Goal: Check status: Check status

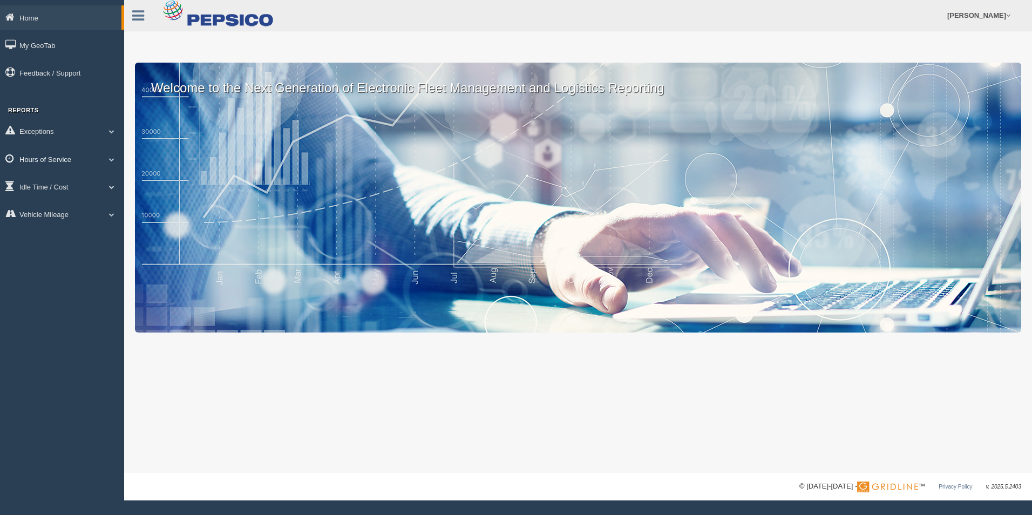
click at [43, 156] on link "Hours of Service" at bounding box center [62, 159] width 124 height 24
click at [49, 180] on link "HOS Explanation Reports" at bounding box center [70, 183] width 102 height 19
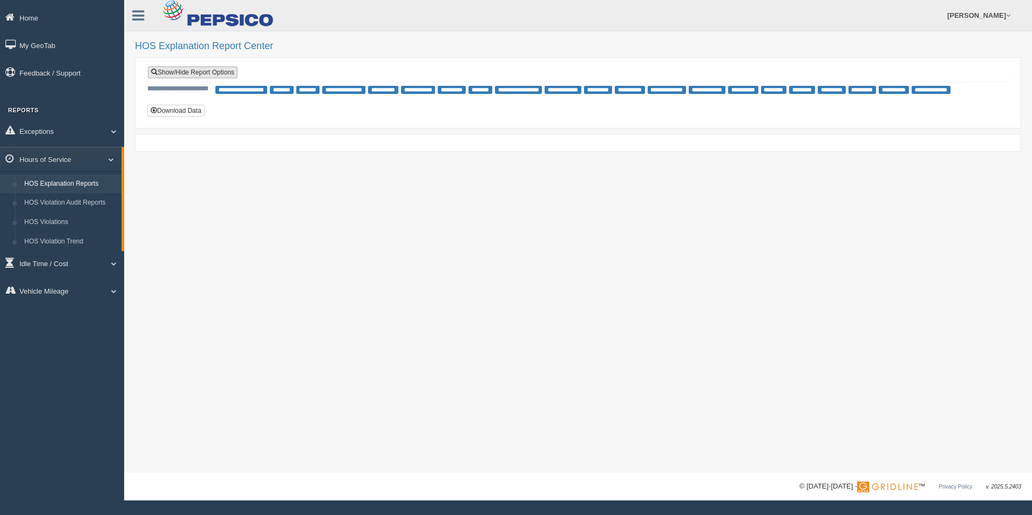
click at [188, 70] on link "Show/Hide Report Options" at bounding box center [193, 72] width 90 height 12
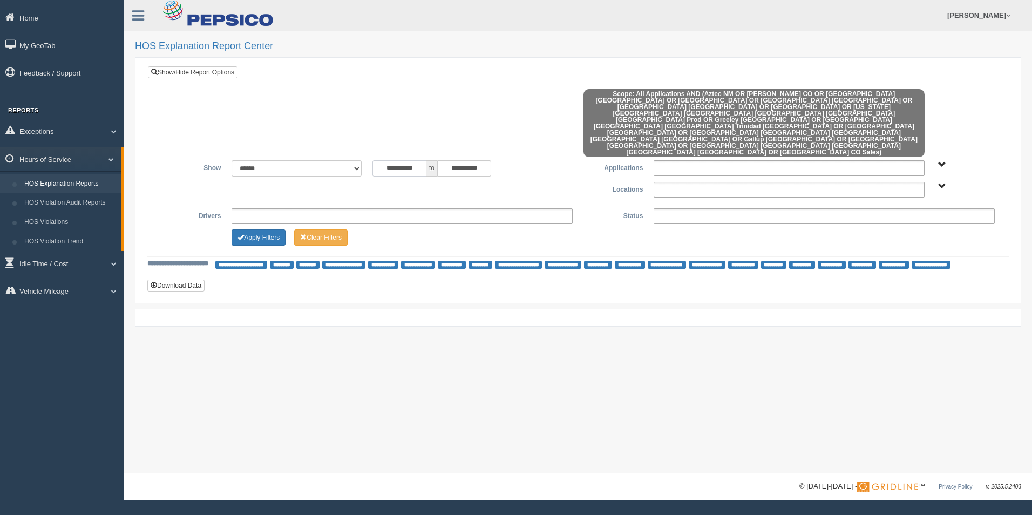
click at [393, 160] on input "**********" at bounding box center [399, 168] width 54 height 16
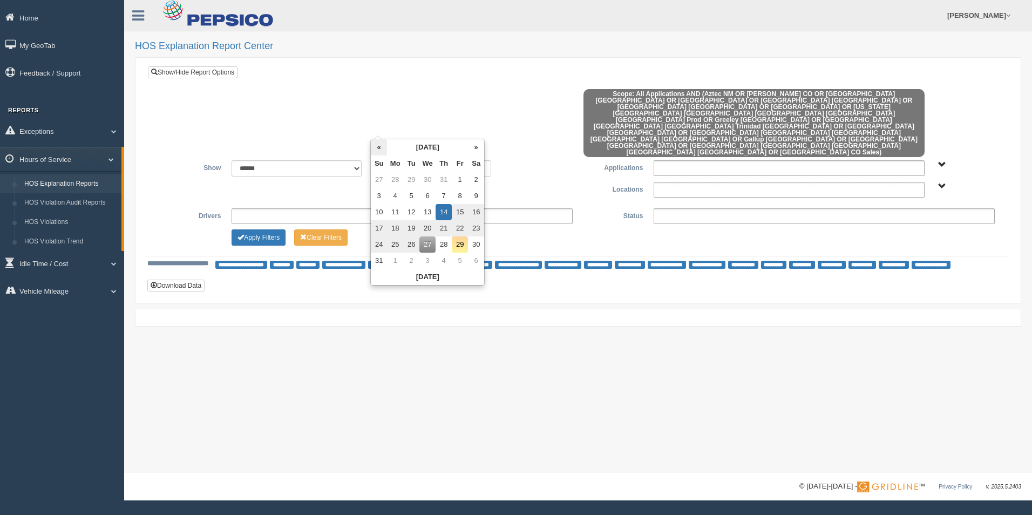
click at [378, 148] on th "«" at bounding box center [379, 147] width 16 height 16
click at [378, 148] on th "«" at bounding box center [381, 147] width 16 height 16
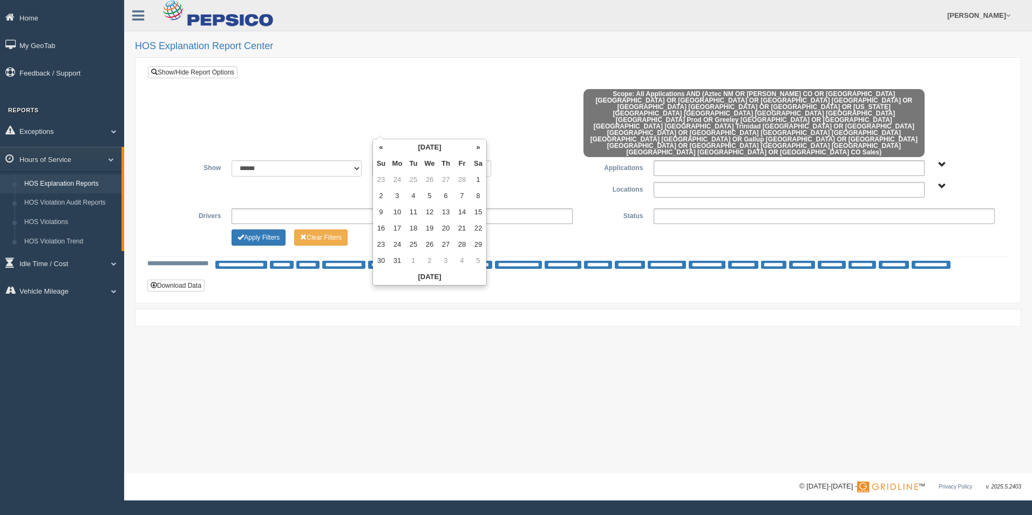
click at [378, 148] on th "«" at bounding box center [381, 147] width 16 height 16
click at [460, 244] on td "28" at bounding box center [462, 244] width 16 height 16
type input "**********"
click at [460, 244] on td "28" at bounding box center [462, 244] width 16 height 16
click at [266, 229] on button "Apply Filters" at bounding box center [259, 237] width 54 height 16
